Goal: Information Seeking & Learning: Learn about a topic

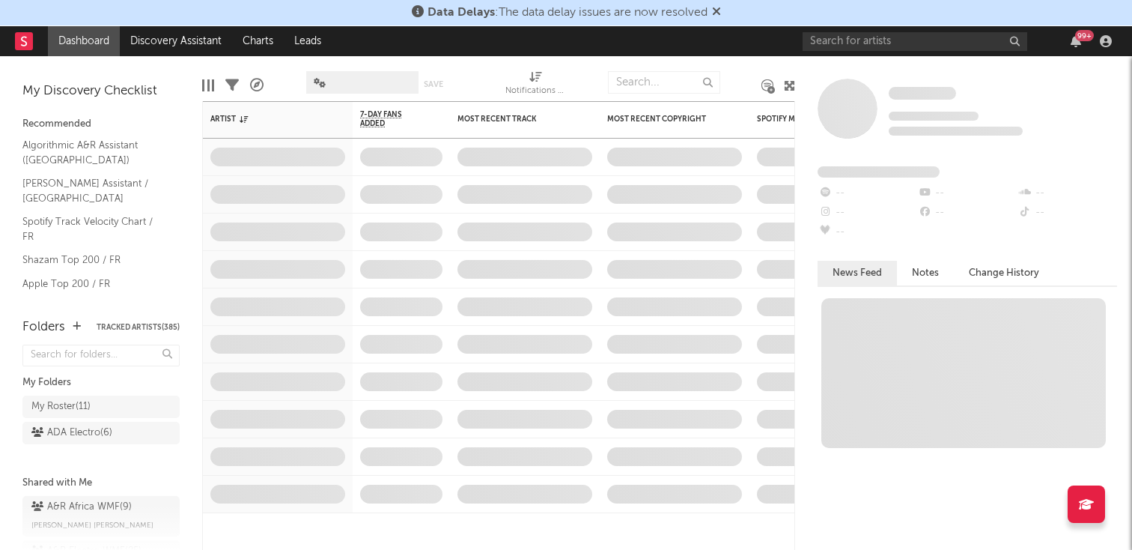
drag, startPoint x: 791, startPoint y: 34, endPoint x: 821, endPoint y: 61, distance: 40.8
click at [821, 61] on div "Data Delays : The data delay issues are now resolved Dashboard Discovery Assist…" at bounding box center [566, 275] width 1132 height 550
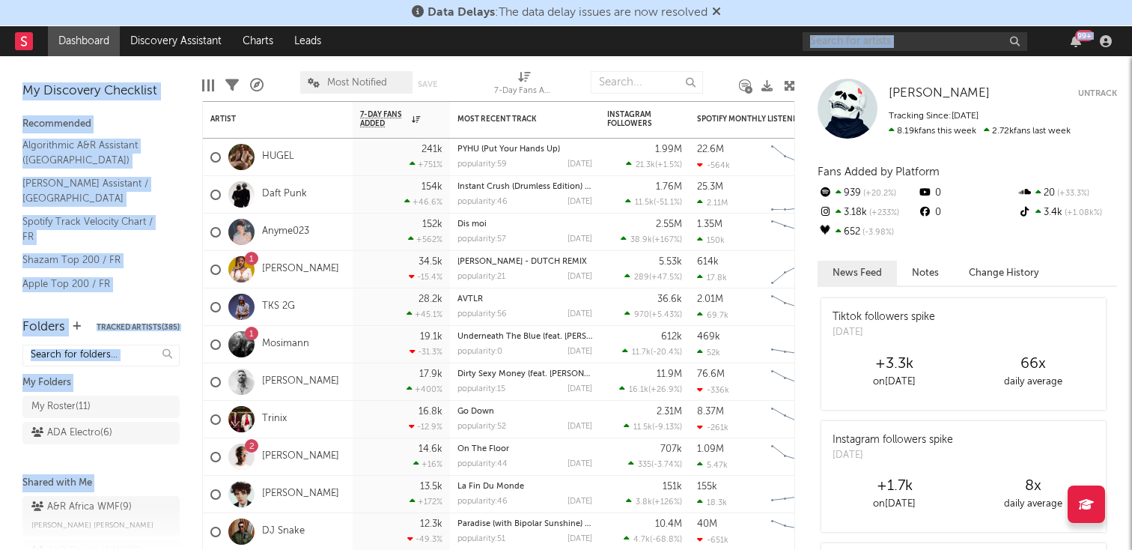
click at [890, 72] on div "[PERSON_NAME] [PERSON_NAME] Untrack Tracking Since: [DATE] 8.19k fans this week…" at bounding box center [963, 302] width 337 height 493
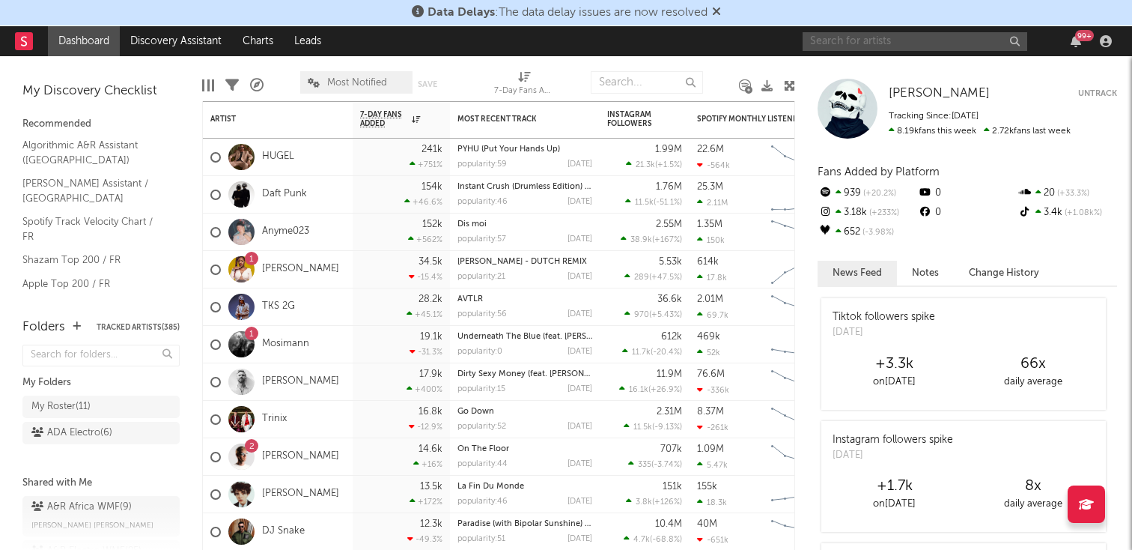
click at [876, 47] on input "text" at bounding box center [915, 41] width 225 height 19
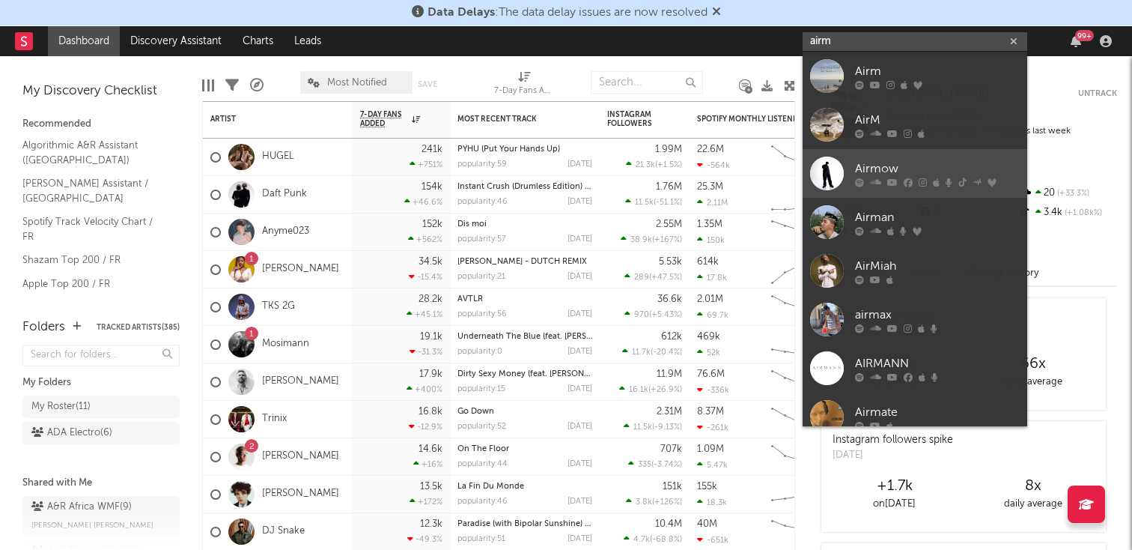
type input "airm"
click at [874, 175] on div "Airmow" at bounding box center [937, 169] width 165 height 18
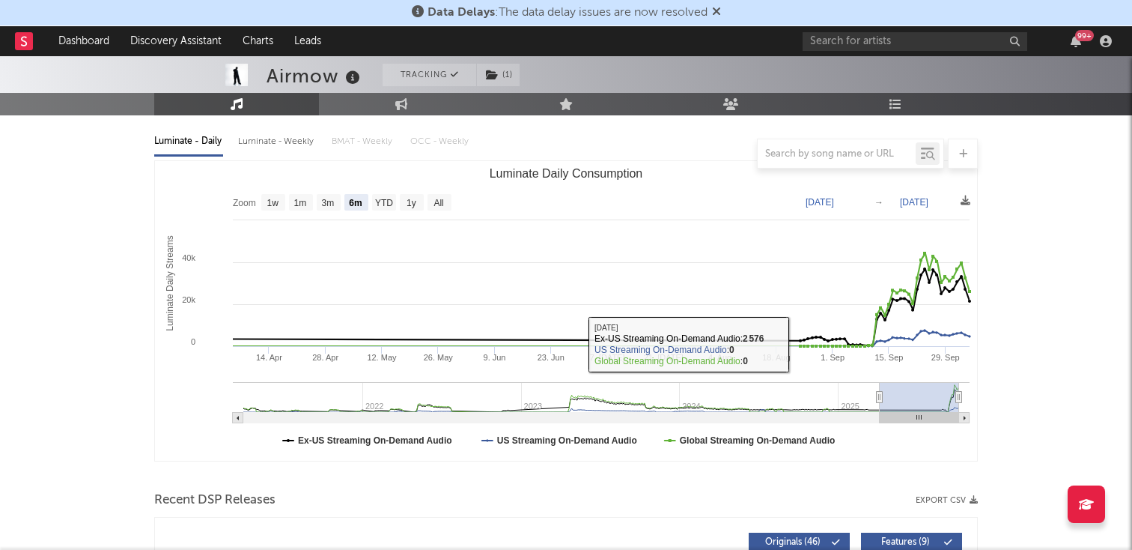
scroll to position [151, 0]
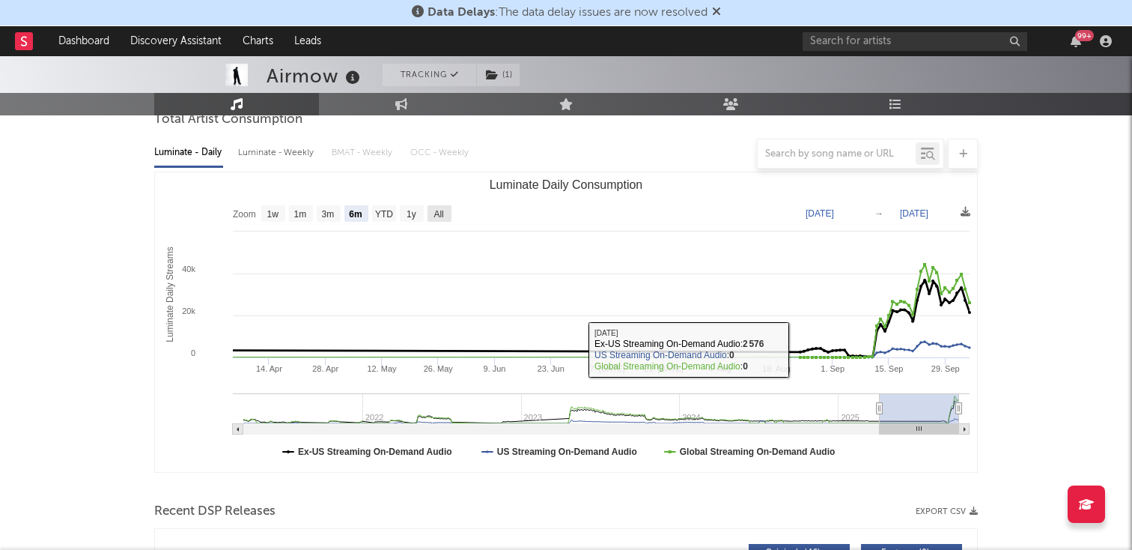
click at [443, 215] on text "All" at bounding box center [439, 214] width 10 height 10
select select "All"
type input "[DATE]"
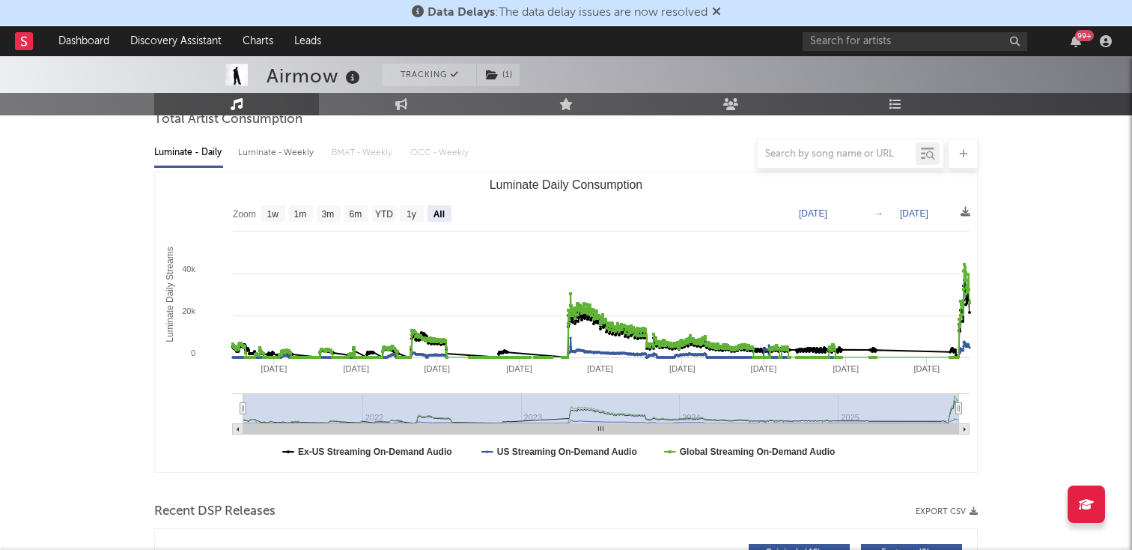
scroll to position [216, 0]
